Goal: Task Accomplishment & Management: Complete application form

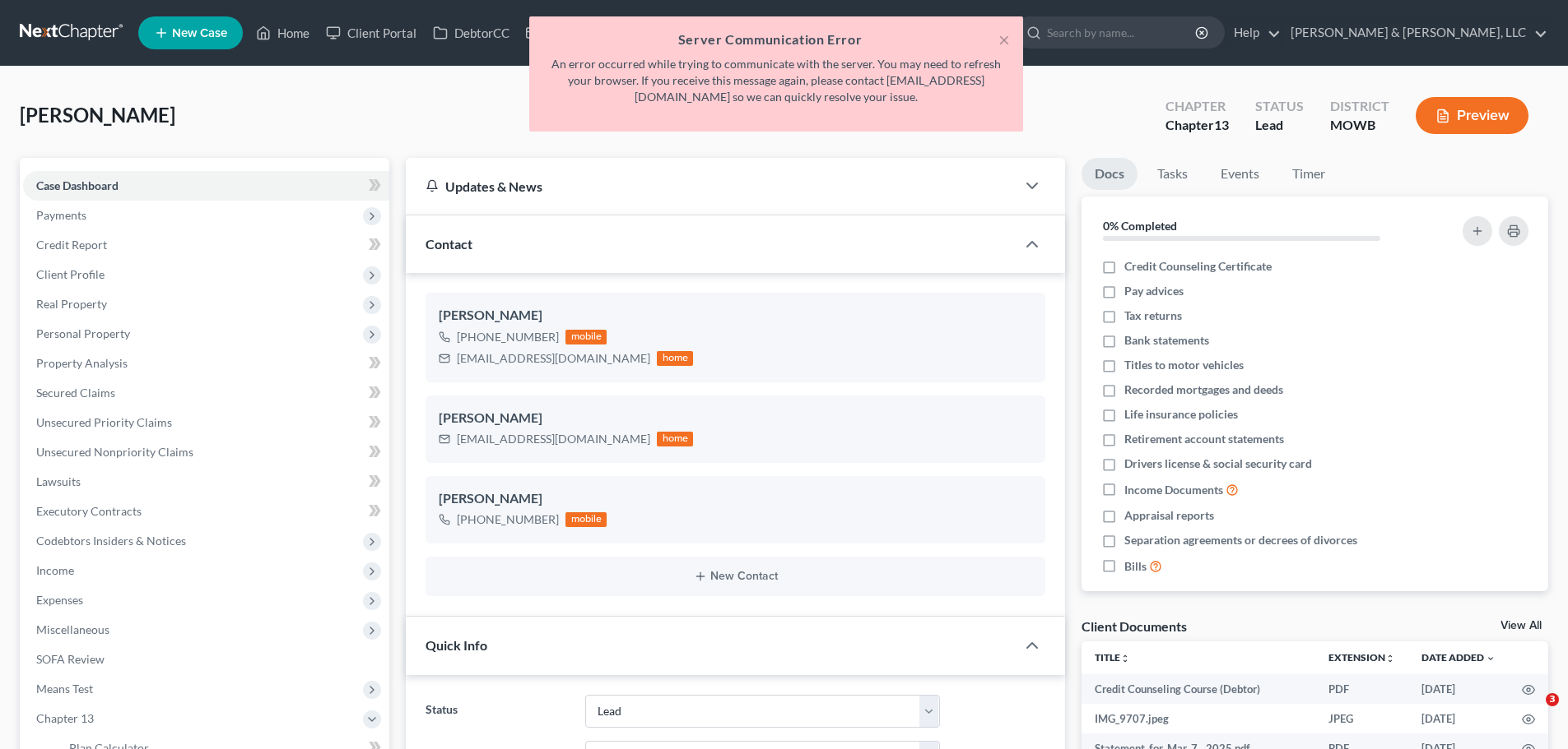
select select "8"
select select "6"
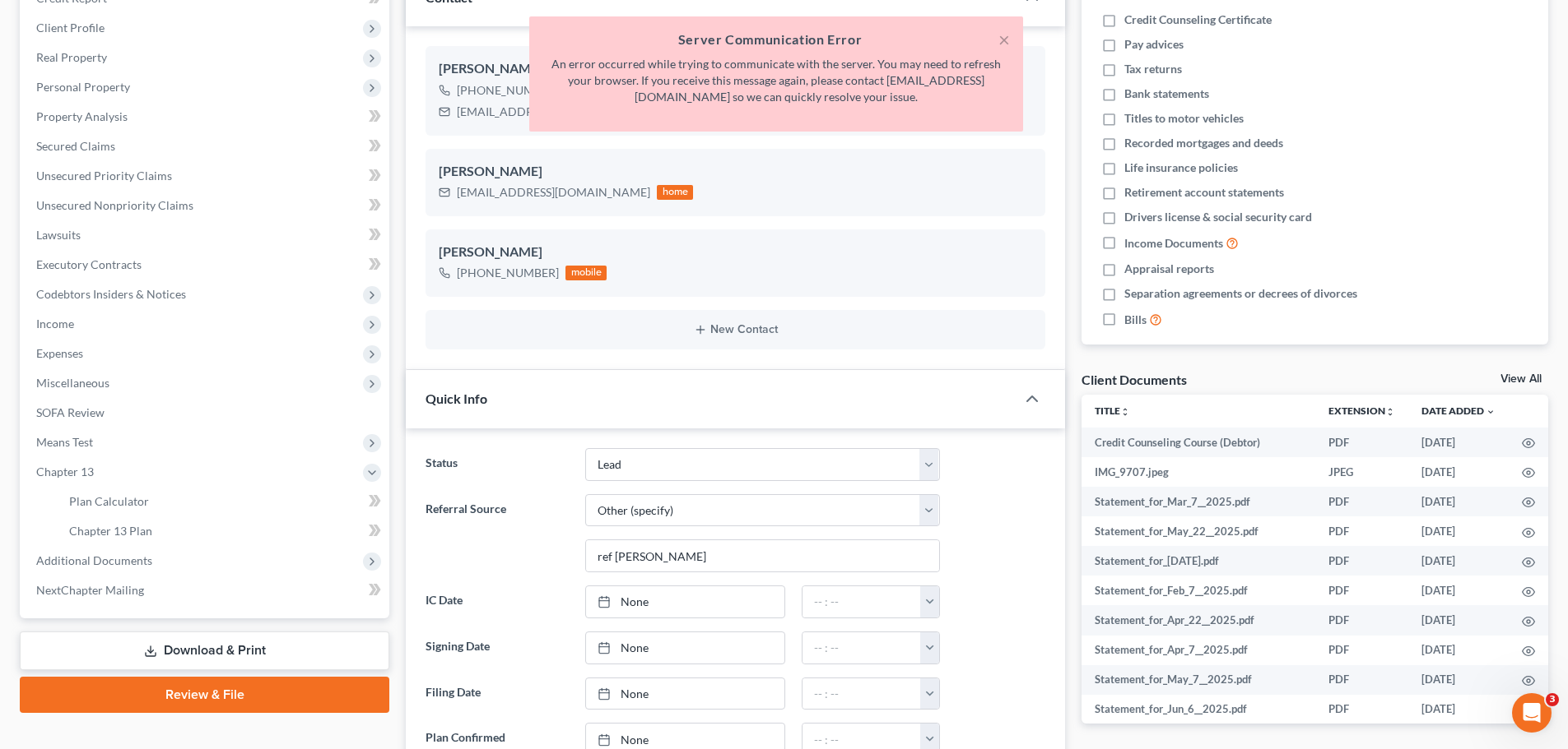
scroll to position [246, 0]
drag, startPoint x: 1007, startPoint y: 34, endPoint x: 721, endPoint y: 143, distance: 306.1
click at [1007, 34] on button "×" at bounding box center [1004, 39] width 12 height 20
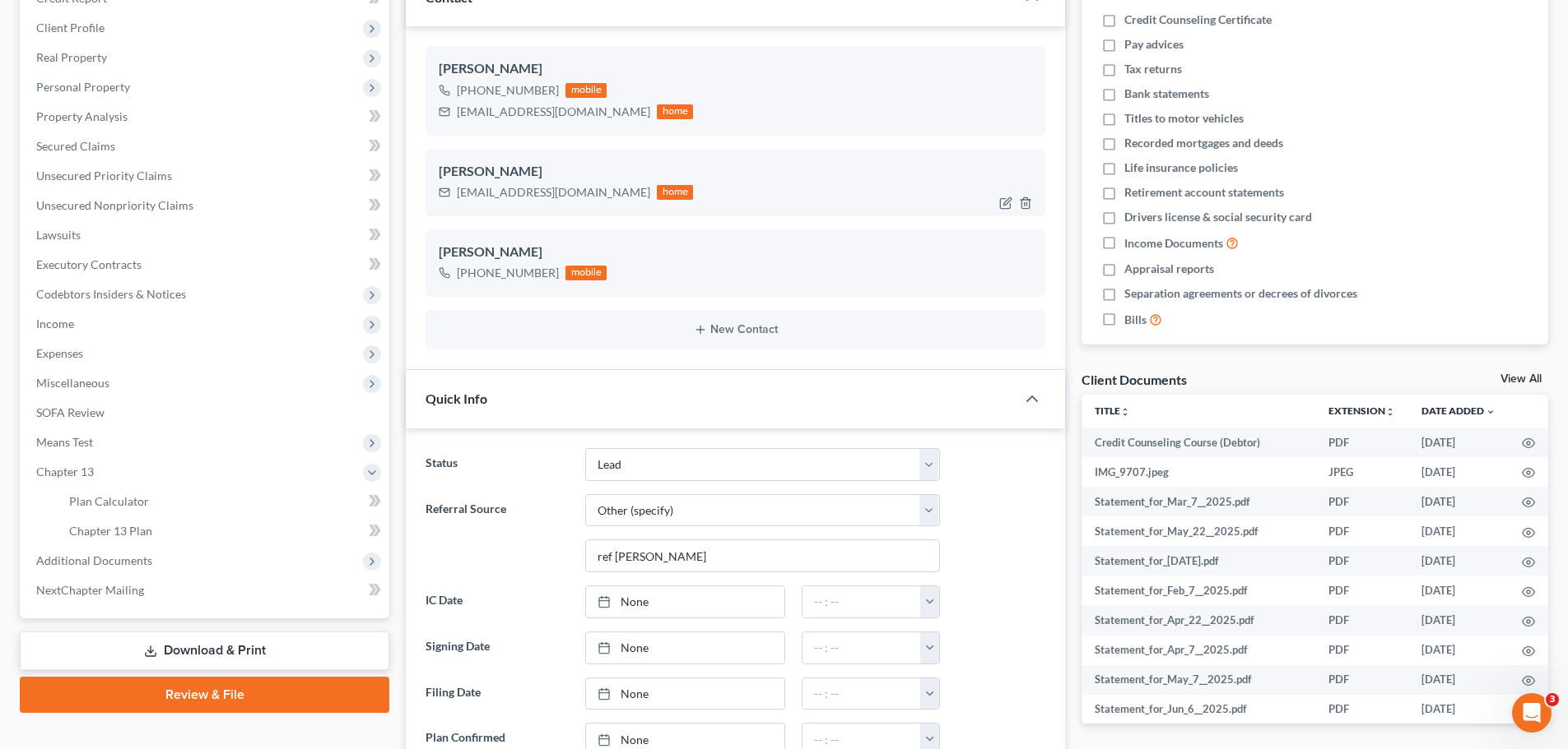
scroll to position [0, 0]
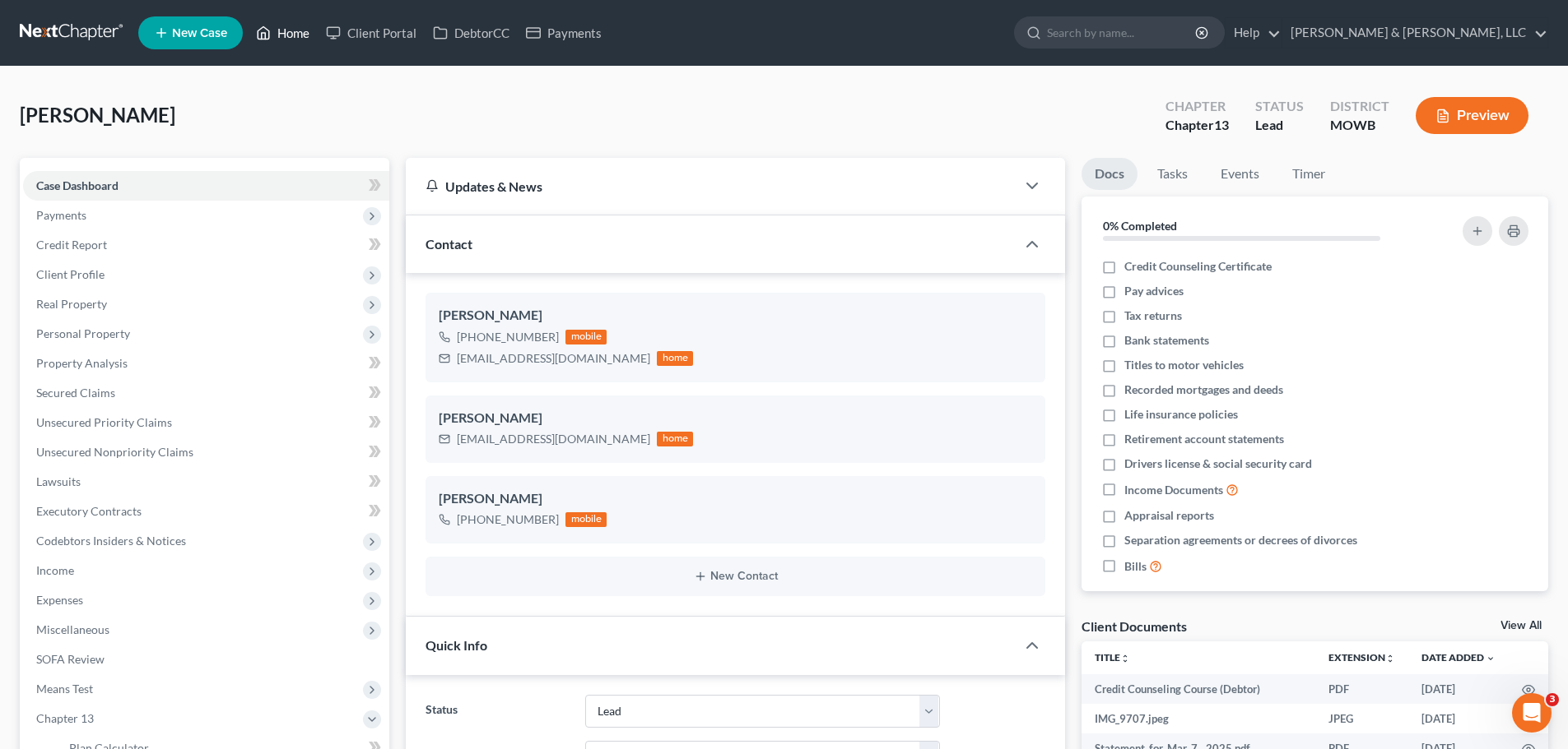
click at [297, 35] on link "Home" at bounding box center [282, 32] width 70 height 29
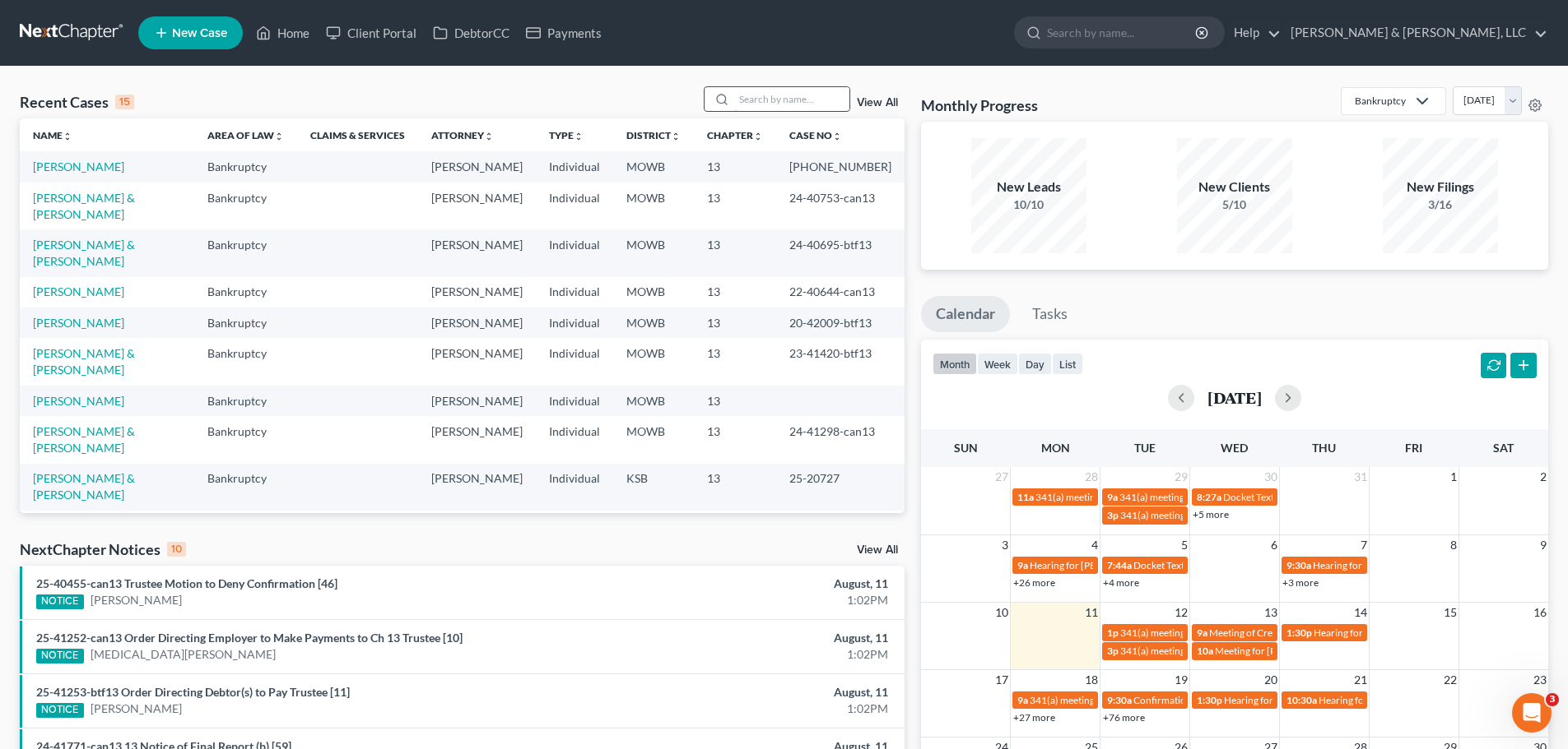
click at [759, 108] on input "search" at bounding box center [792, 98] width 115 height 24
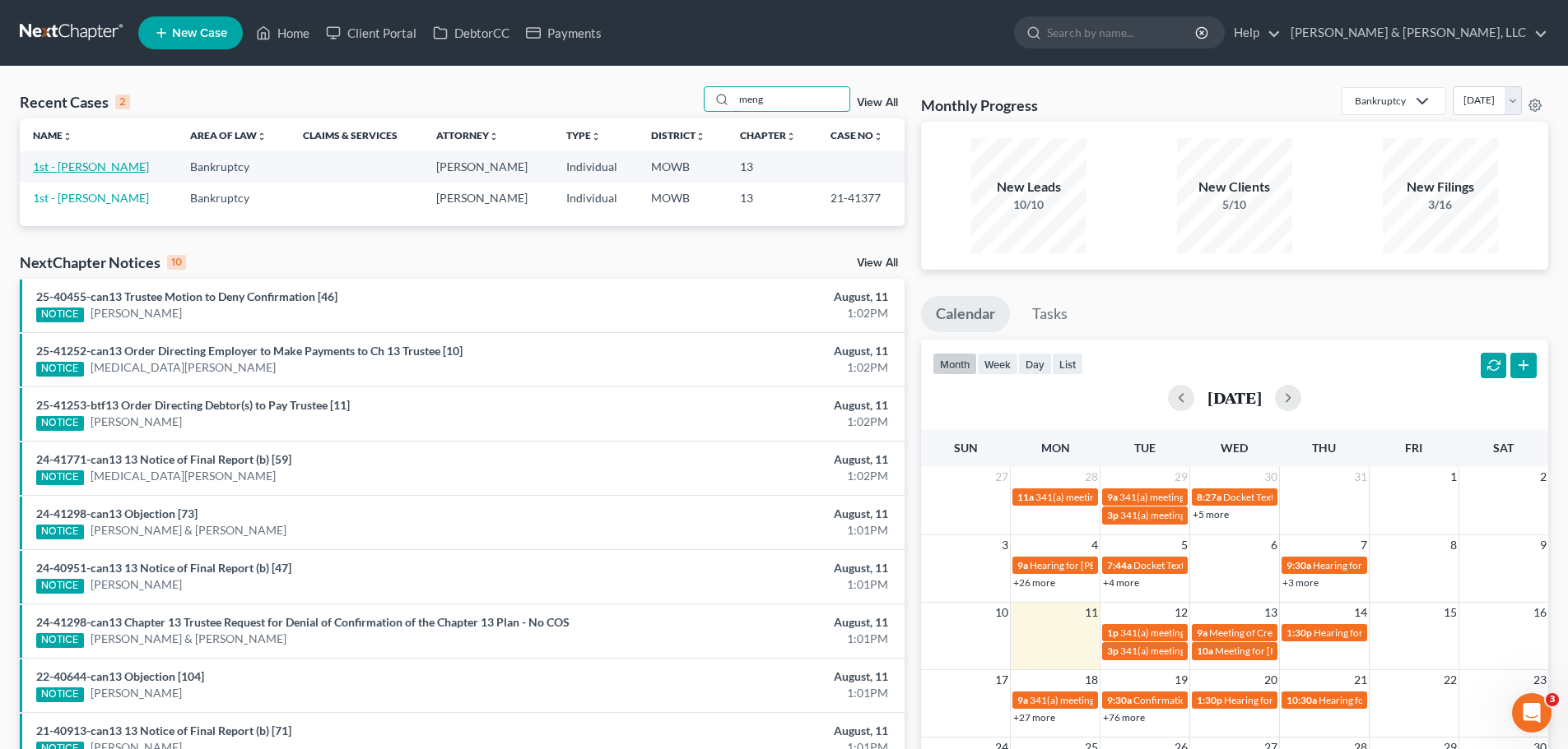
type input "meng"
click at [143, 160] on link "1st - [PERSON_NAME]" at bounding box center [90, 167] width 116 height 14
select select "6"
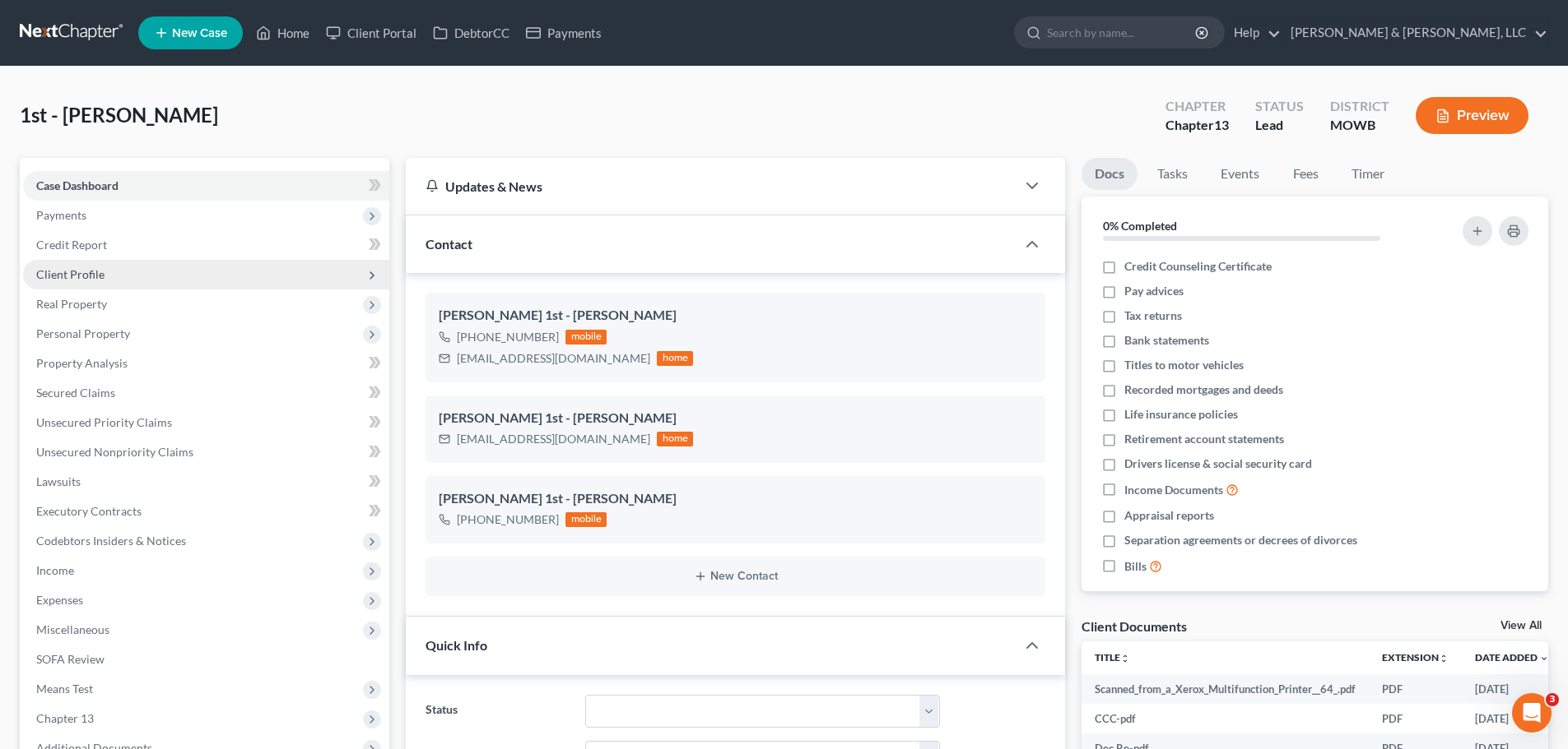
click at [82, 277] on span "Client Profile" at bounding box center [70, 275] width 68 height 14
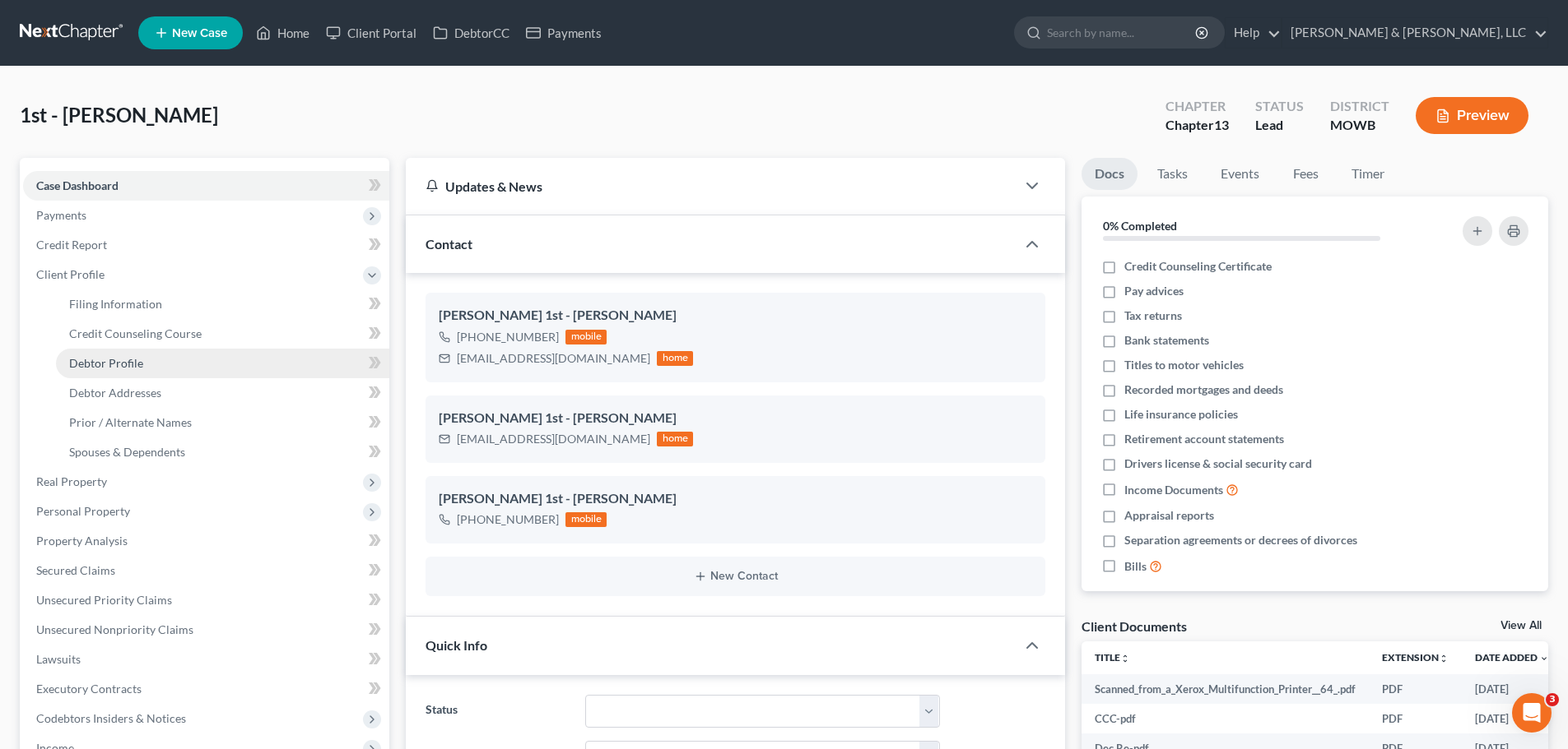
click at [126, 352] on link "Debtor Profile" at bounding box center [223, 363] width 333 height 29
select select "0"
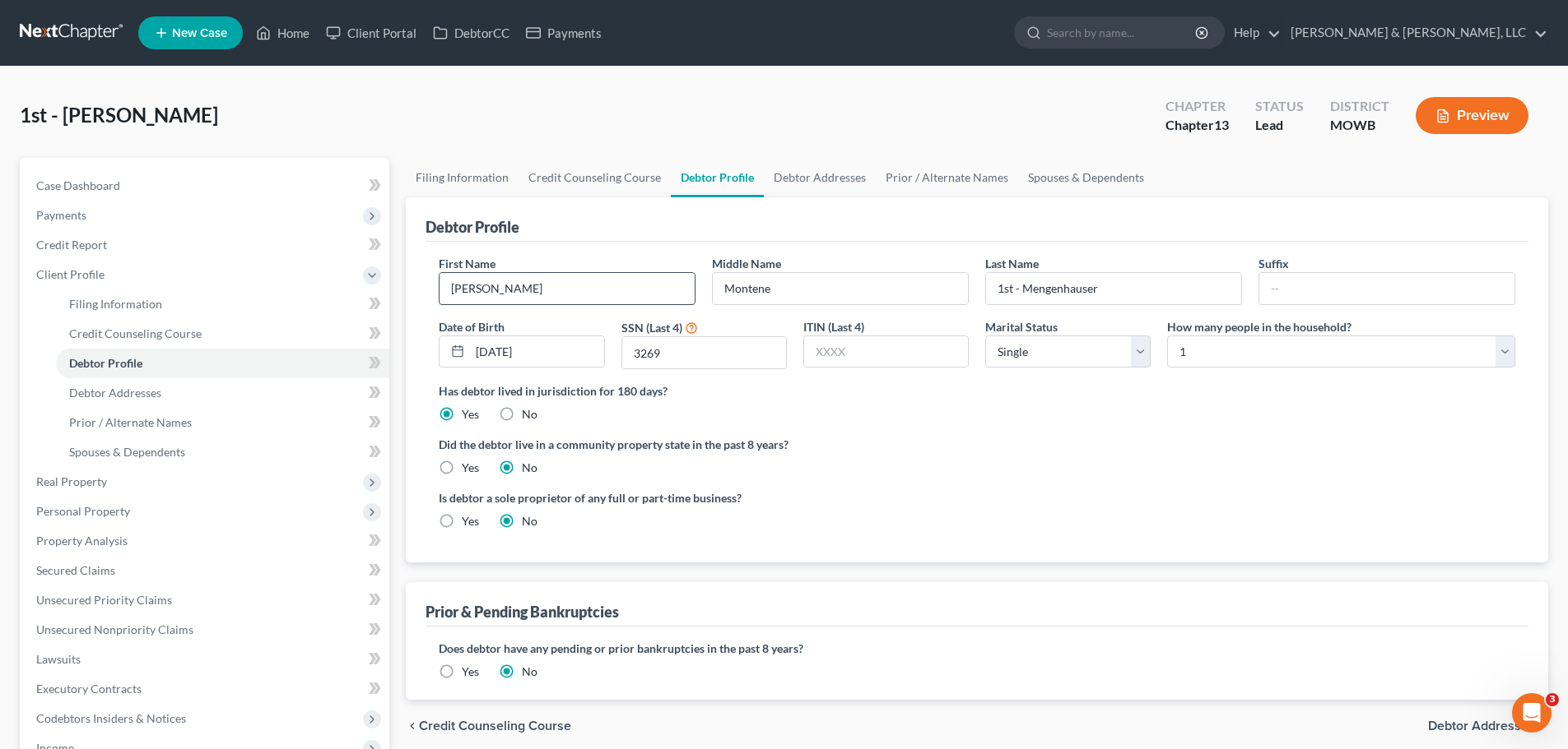
radio input "true"
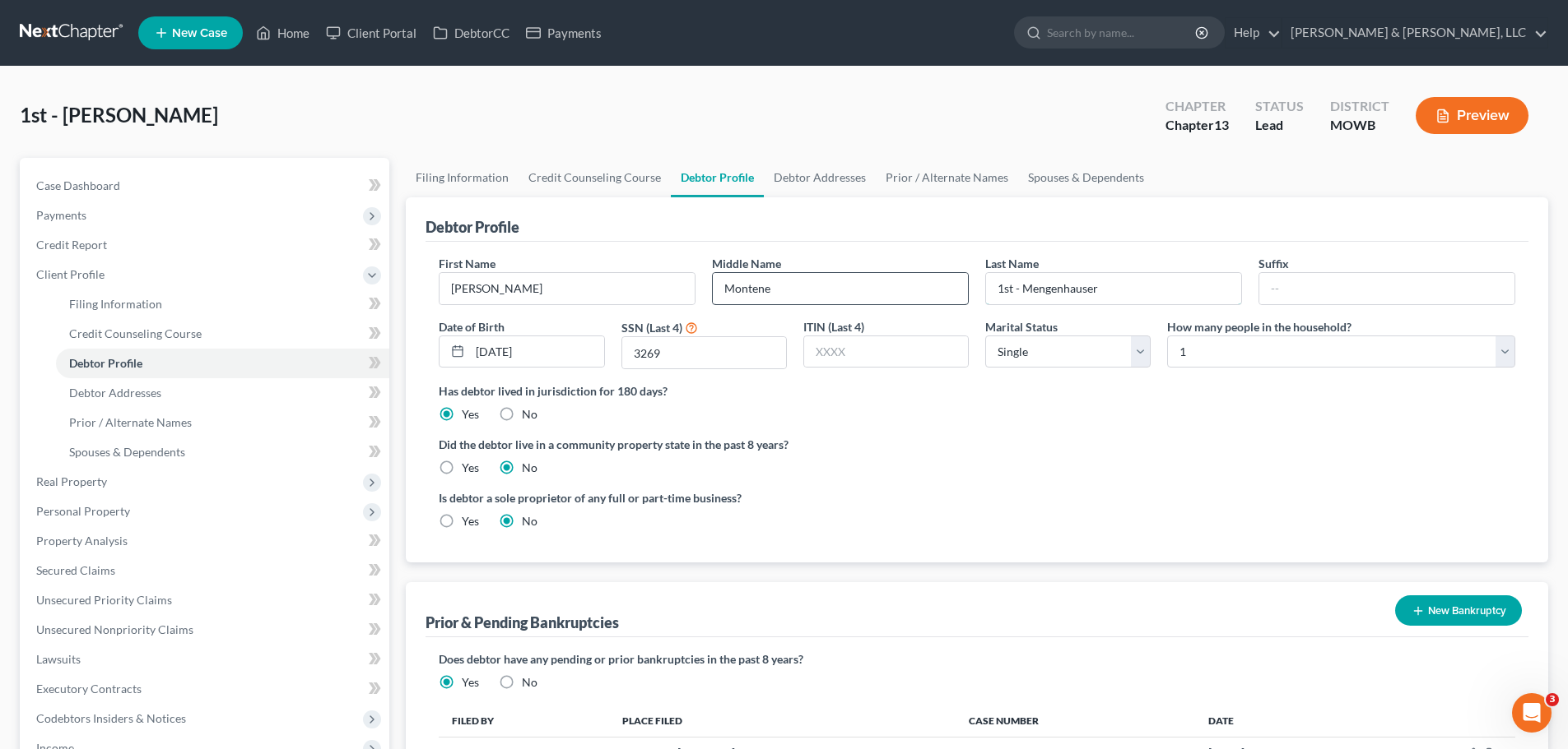
drag, startPoint x: 1005, startPoint y: 291, endPoint x: 939, endPoint y: 293, distance: 66.0
click at [942, 293] on div "First Name [PERSON_NAME] Middle Name [PERSON_NAME] Last Name 1st - [PERSON_NAME…" at bounding box center [976, 319] width 1093 height 128
type input "Mengenhauser"
click at [1174, 508] on div "Is debtor a sole proprietor of any full or part-time business? Yes No" at bounding box center [976, 516] width 1093 height 53
click at [451, 183] on link "Filing Information" at bounding box center [461, 177] width 113 height 40
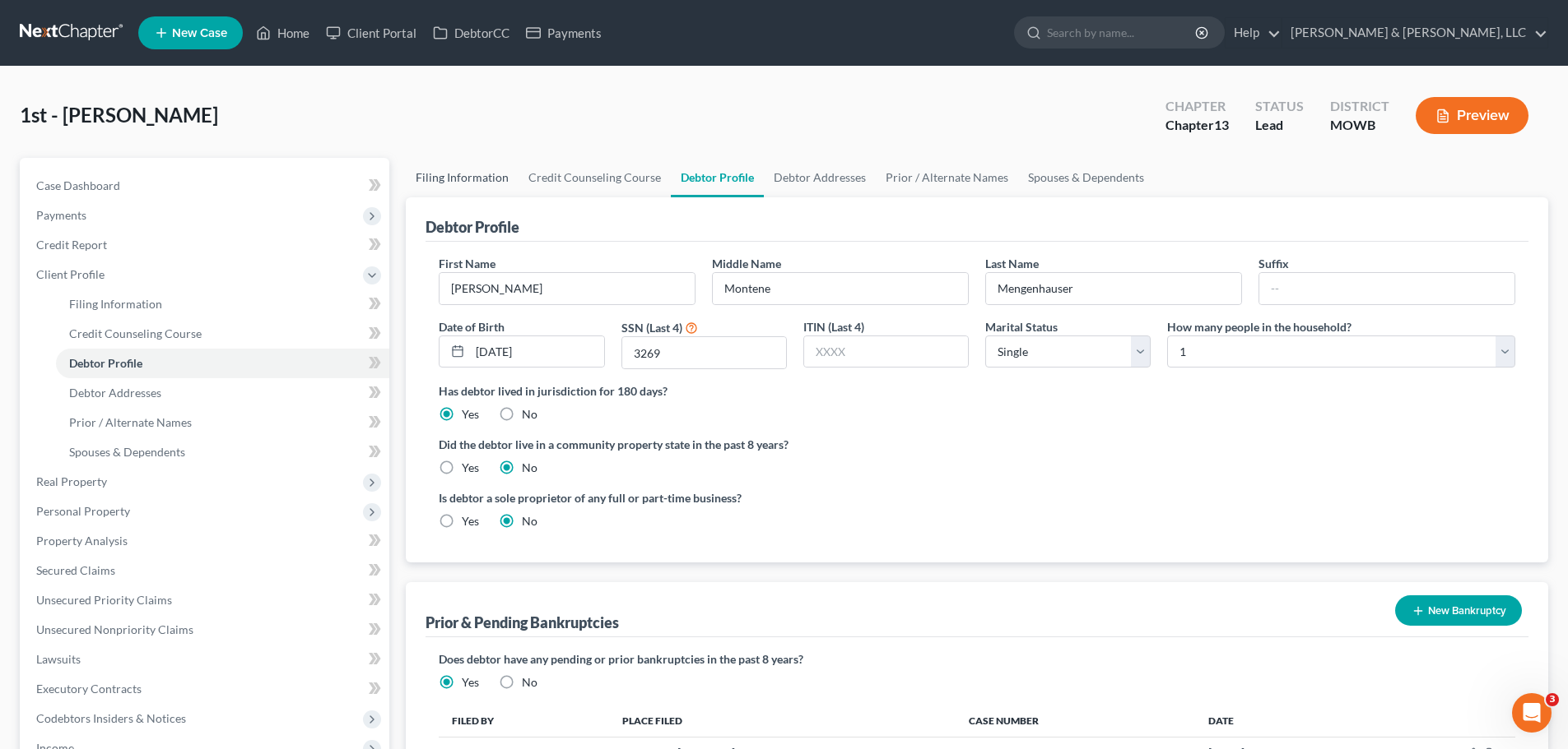
select select "1"
select select "0"
select select "3"
select select "26"
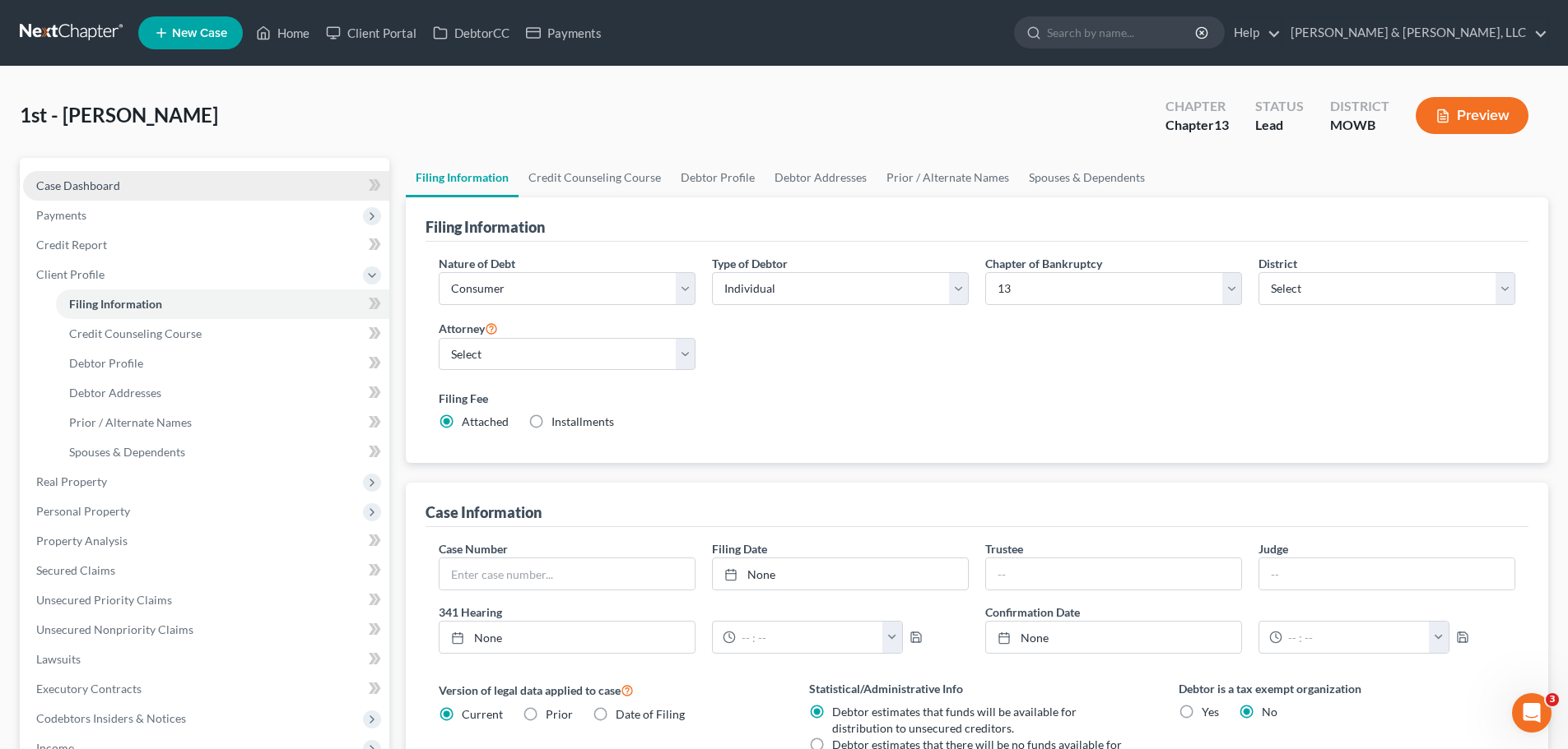
click at [107, 199] on link "Case Dashboard" at bounding box center [206, 185] width 366 height 29
select select "6"
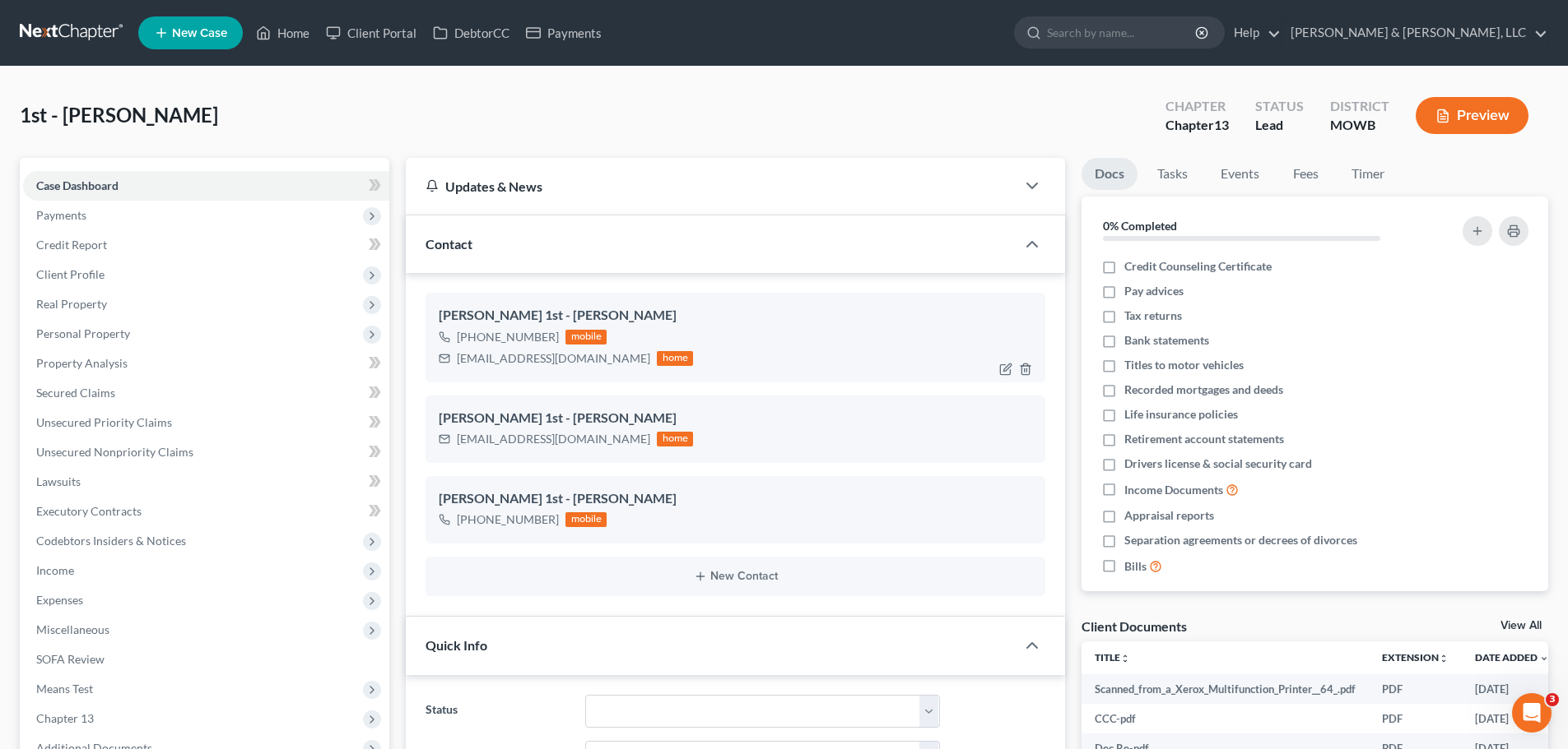
scroll to position [6175, 0]
drag, startPoint x: 457, startPoint y: 360, endPoint x: 617, endPoint y: 362, distance: 160.0
click at [617, 362] on div "[EMAIL_ADDRESS][DOMAIN_NAME] home" at bounding box center [566, 359] width 255 height 21
copy div "[EMAIL_ADDRESS][DOMAIN_NAME]"
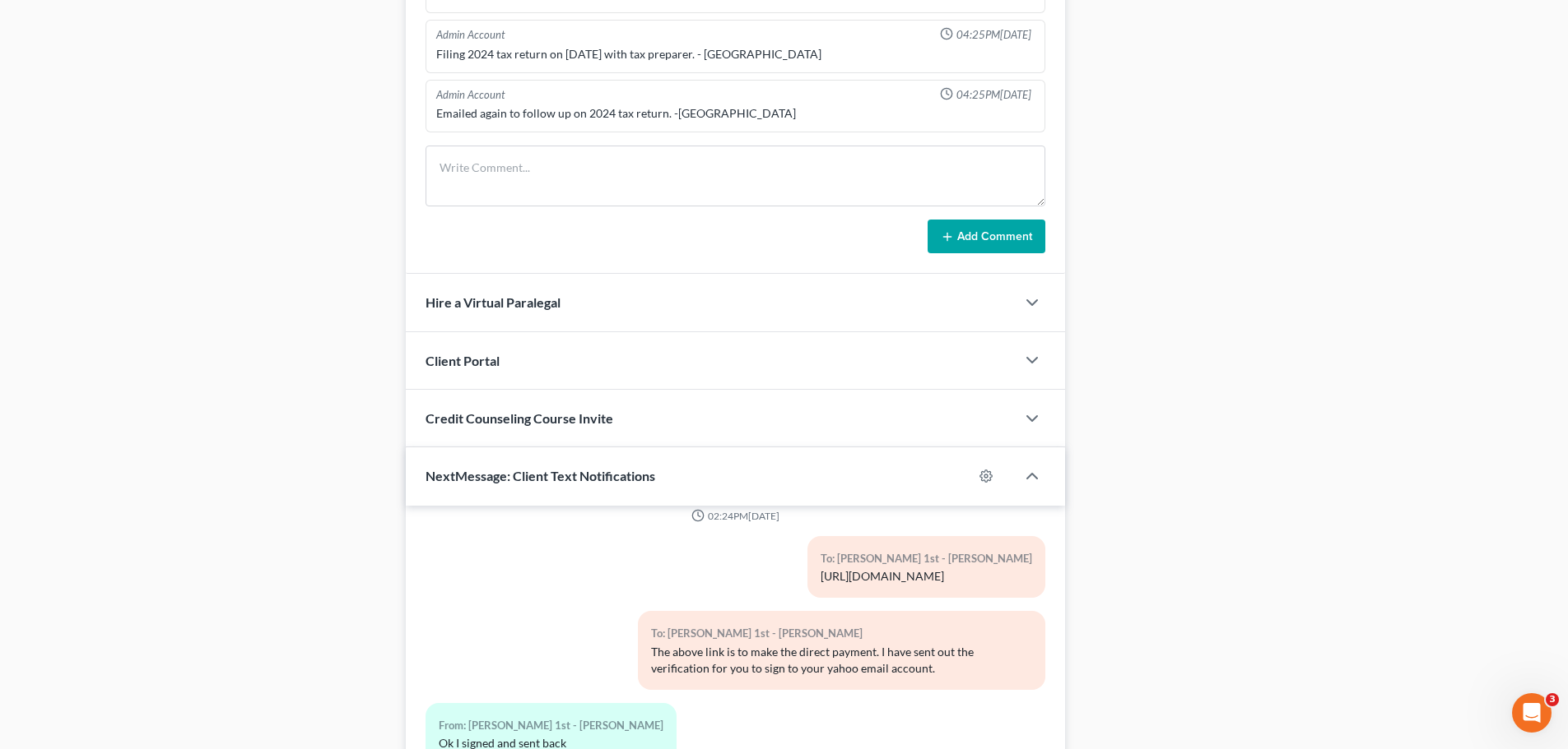
scroll to position [1570, 0]
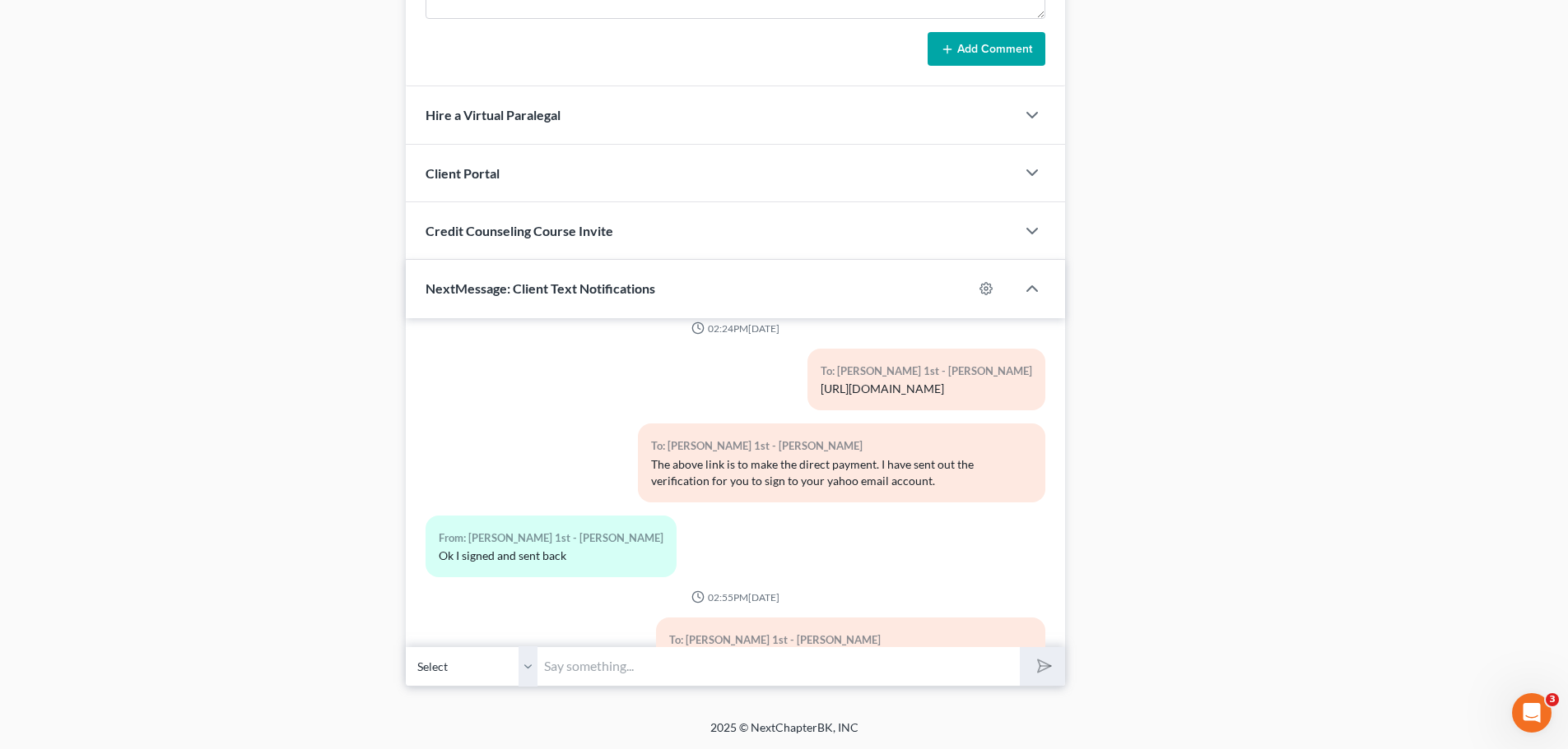
click at [542, 226] on span "Credit Counseling Course Invite" at bounding box center [520, 230] width 188 height 16
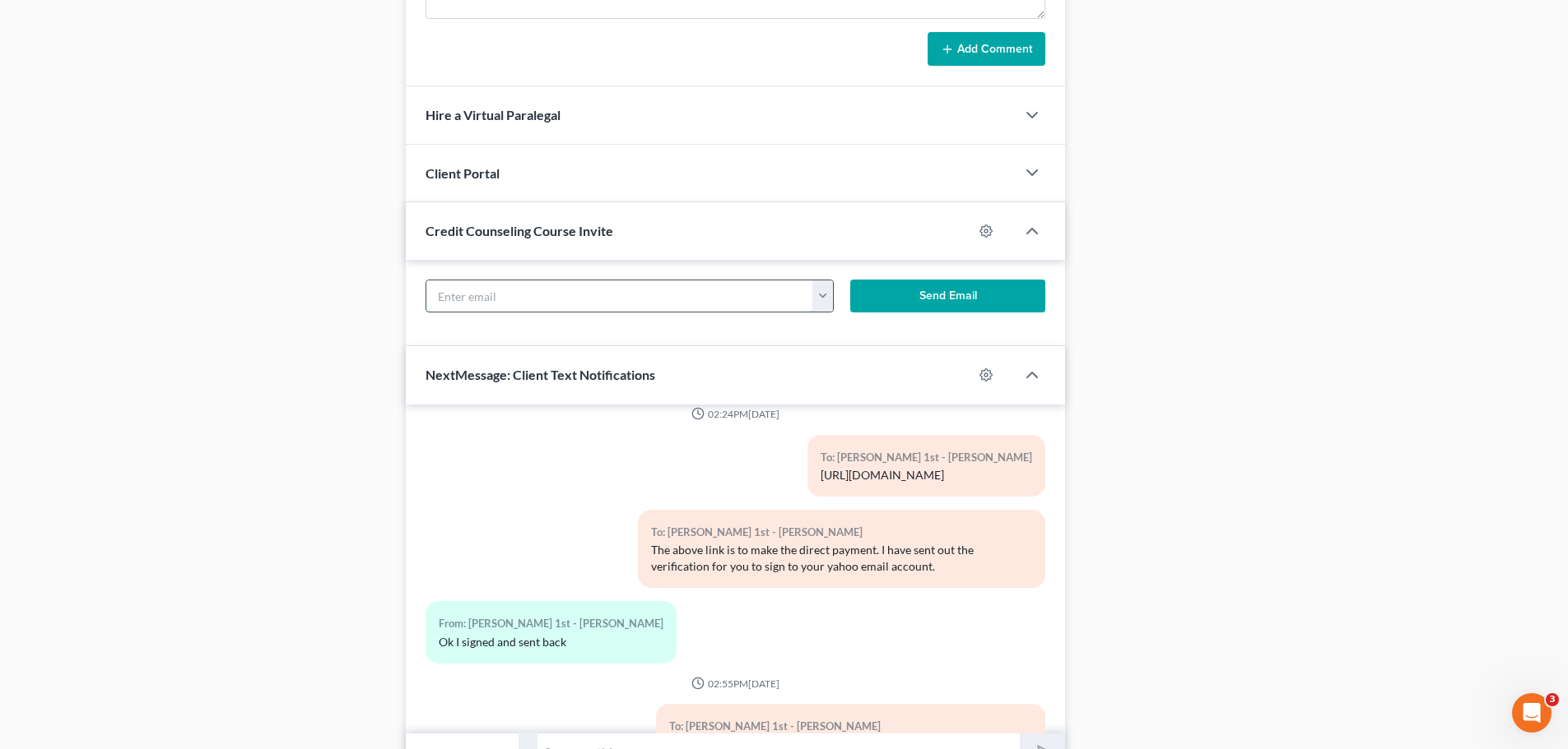
click at [611, 294] on input "text" at bounding box center [620, 295] width 387 height 31
paste input "[EMAIL_ADDRESS][DOMAIN_NAME]"
type input "[EMAIL_ADDRESS][DOMAIN_NAME]"
click at [901, 286] on button "Send Email" at bounding box center [948, 295] width 196 height 33
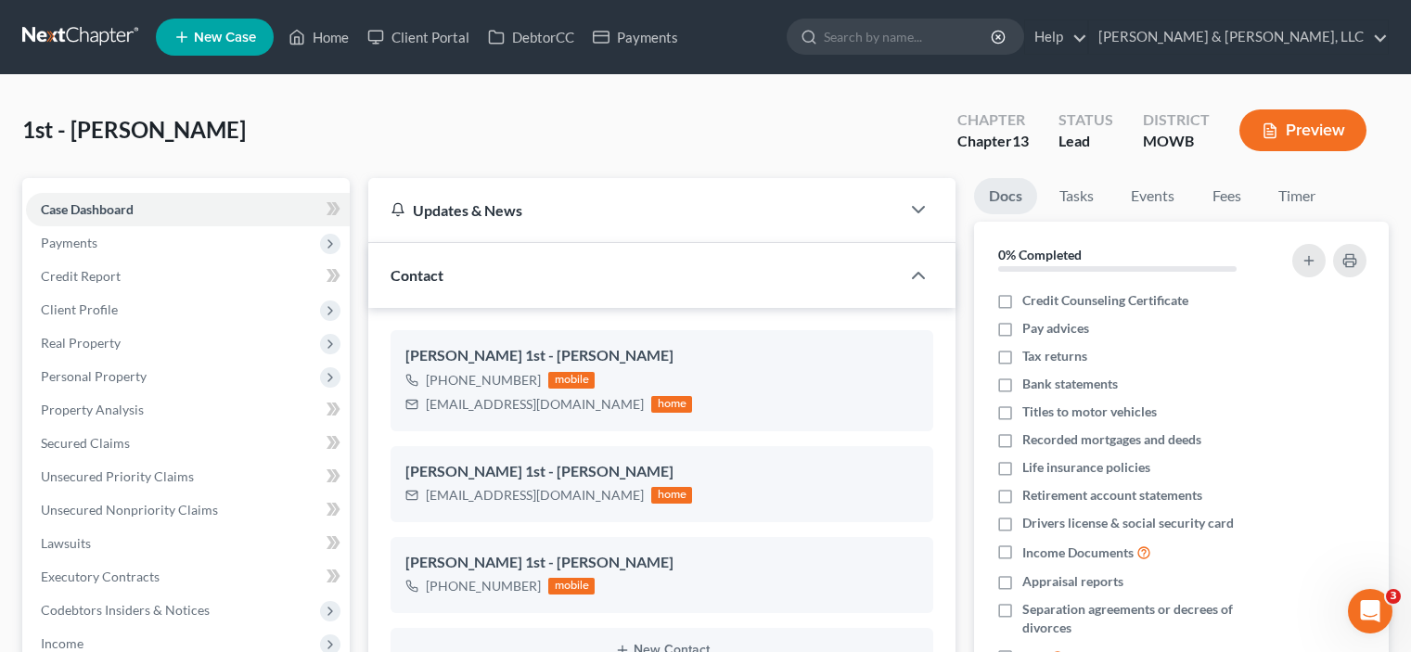
scroll to position [6967, 0]
